Goal: Transaction & Acquisition: Book appointment/travel/reservation

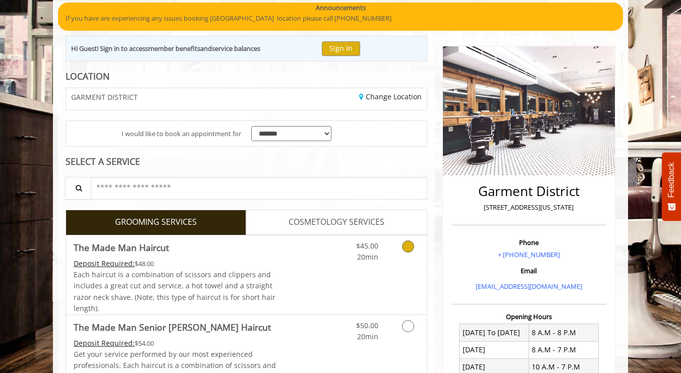
click at [362, 250] on link "$45.00 20min" at bounding box center [358, 250] width 42 height 28
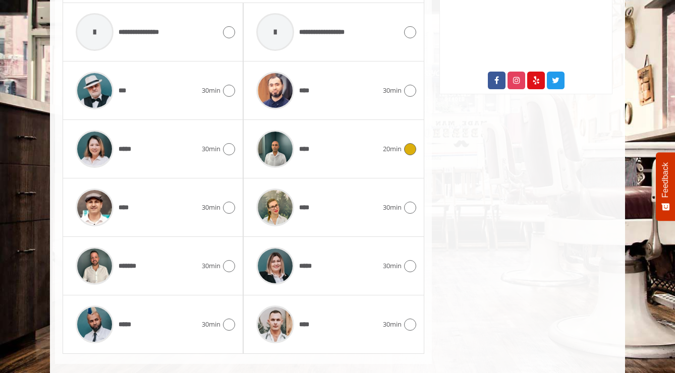
scroll to position [548, 0]
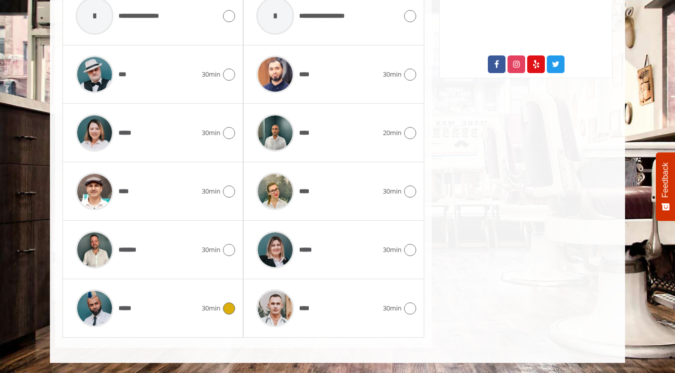
click at [183, 310] on div "*****" at bounding box center [136, 309] width 131 height 48
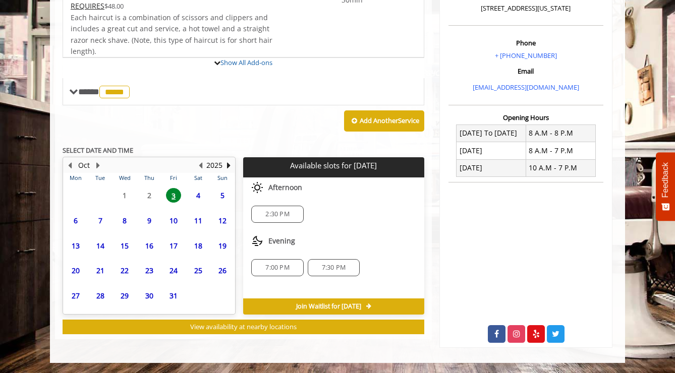
scroll to position [361, 0]
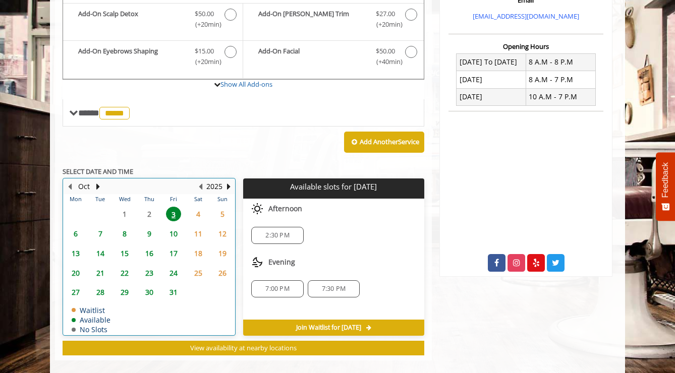
click at [74, 220] on table "Mon Tue Wed Thu Fri Sat Sun 29 30 1 2 3 4 5 6 7 8 9 10 11 12 13 14 15 16 17 18 …" at bounding box center [149, 264] width 171 height 141
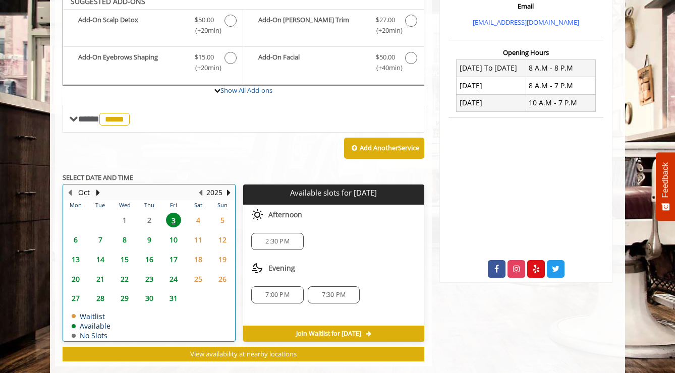
scroll to position [336, 0]
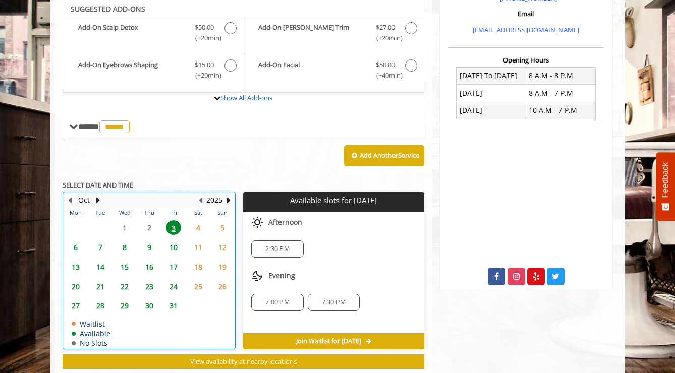
click at [77, 257] on td "13" at bounding box center [76, 267] width 24 height 20
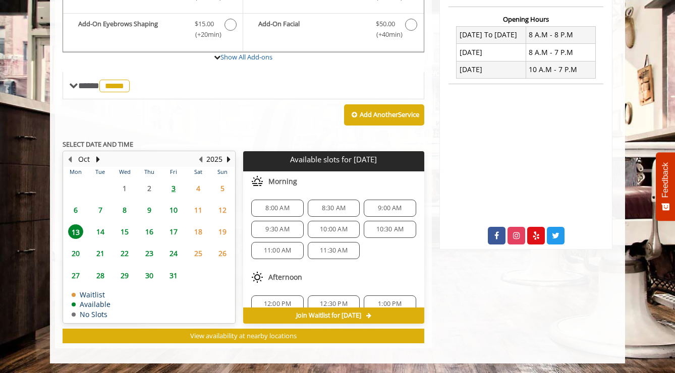
click at [78, 209] on span "6" at bounding box center [75, 210] width 15 height 15
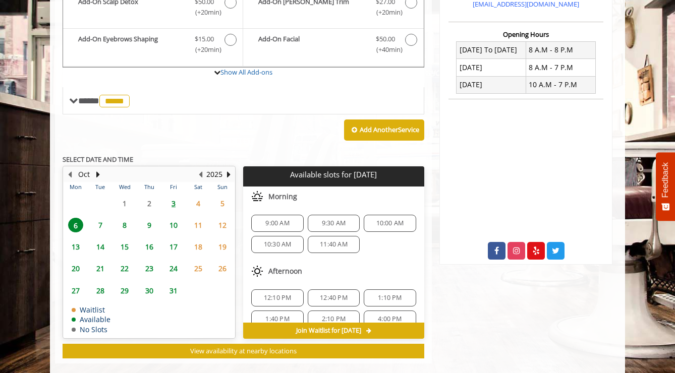
scroll to position [376, 0]
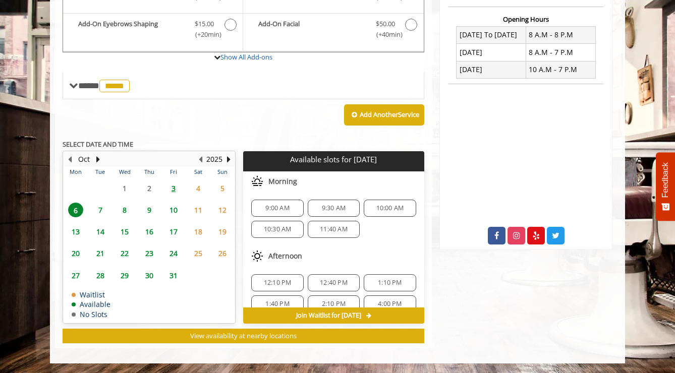
click at [174, 187] on span "3" at bounding box center [173, 188] width 15 height 15
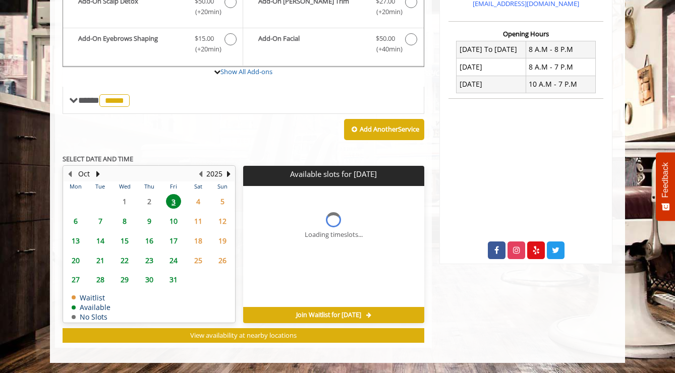
scroll to position [361, 0]
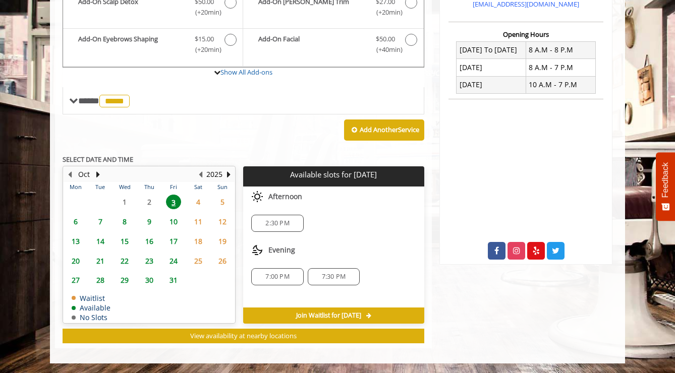
click at [78, 222] on span "6" at bounding box center [75, 221] width 15 height 15
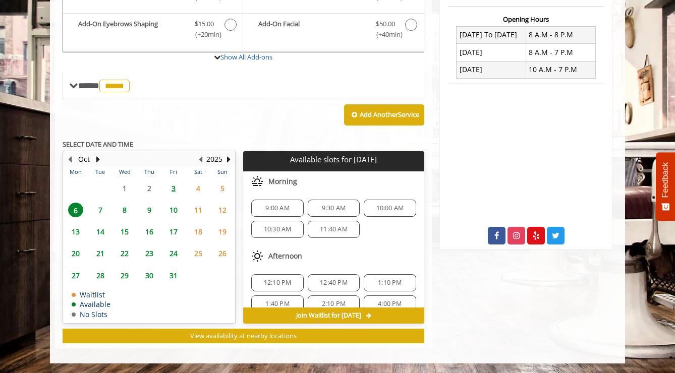
scroll to position [88, 0]
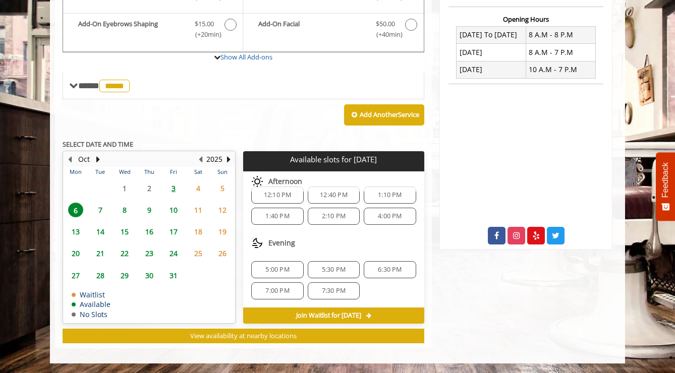
click at [378, 271] on span "6:30 PM" at bounding box center [390, 270] width 24 height 8
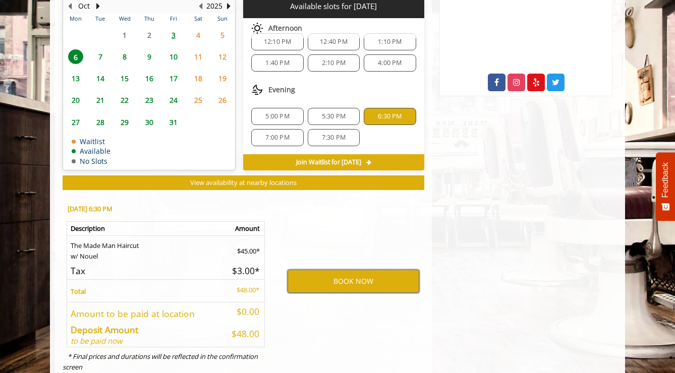
scroll to position [535, 0]
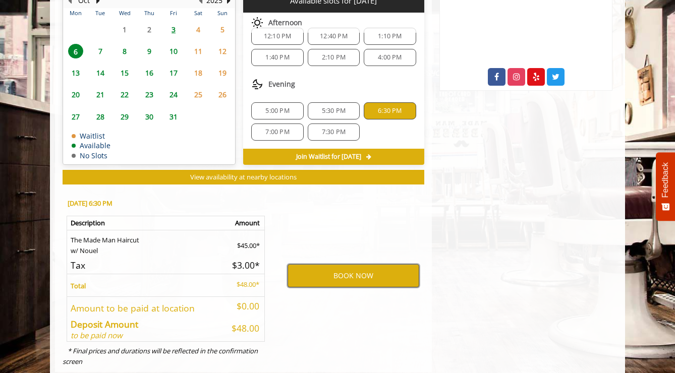
click at [334, 275] on button "BOOK NOW" at bounding box center [354, 275] width 132 height 23
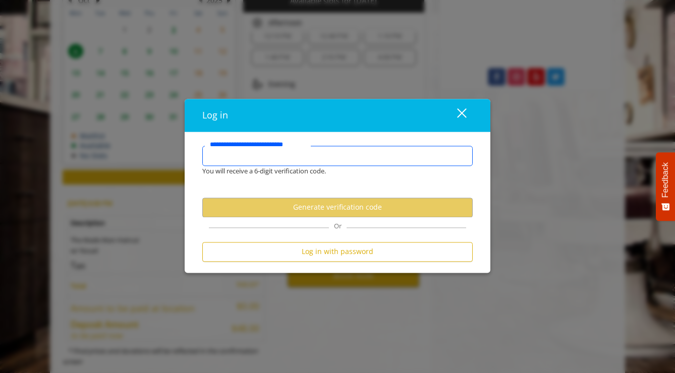
type input "**********"
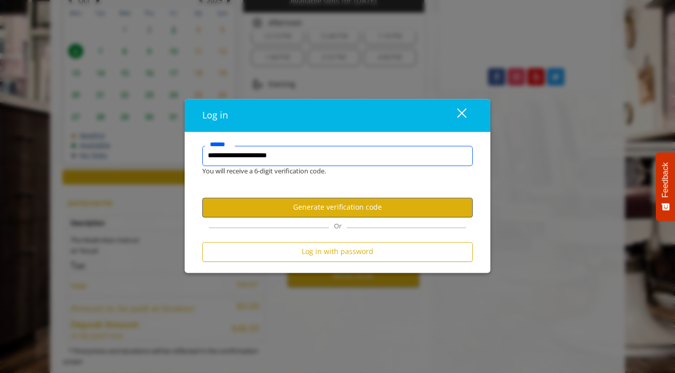
scroll to position [0, 0]
click at [314, 209] on button "Generate verification code" at bounding box center [337, 208] width 271 height 20
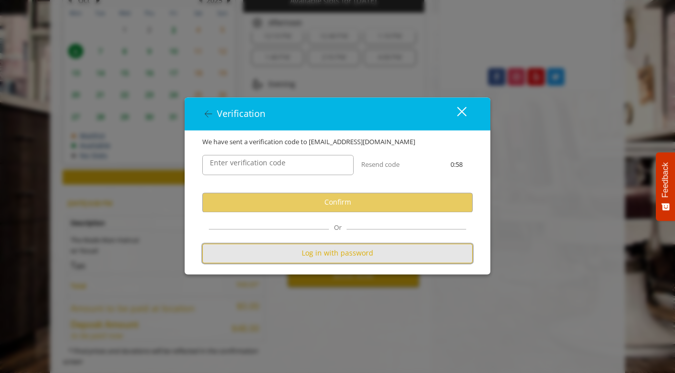
click at [325, 251] on button "Log in with password" at bounding box center [337, 254] width 271 height 20
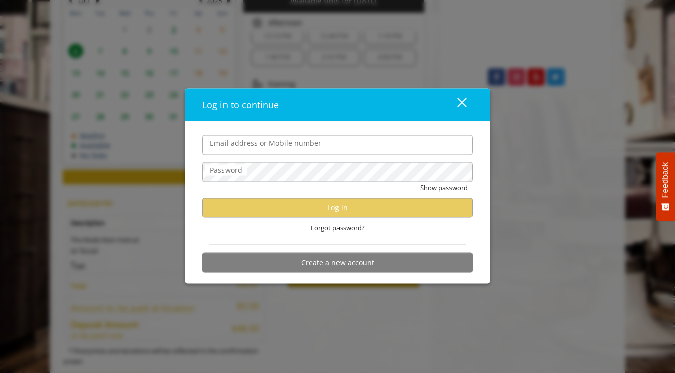
type input "**********"
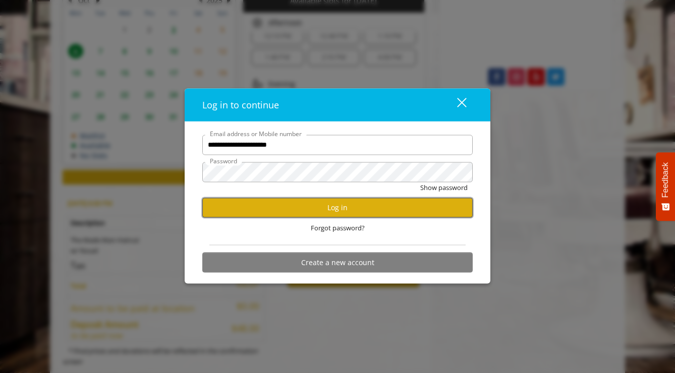
click at [290, 208] on button "Log in" at bounding box center [337, 208] width 271 height 20
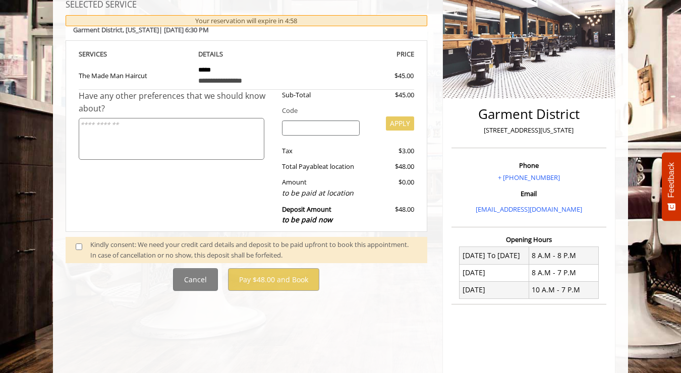
scroll to position [138, 0]
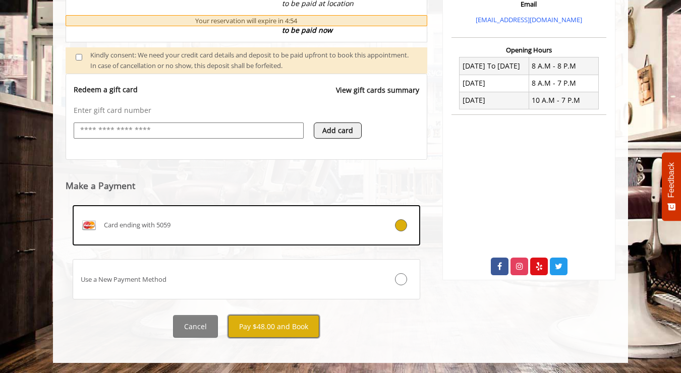
click at [289, 324] on button "Pay $48.00 and Book" at bounding box center [273, 326] width 91 height 23
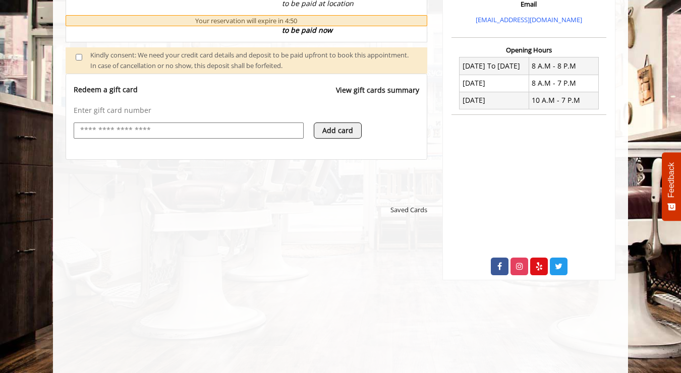
scroll to position [0, 0]
